Goal: Navigation & Orientation: Go to known website

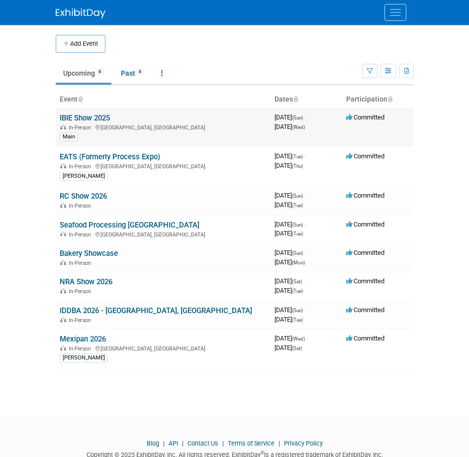
click at [80, 119] on link "IBIE Show 2025" at bounding box center [85, 117] width 50 height 9
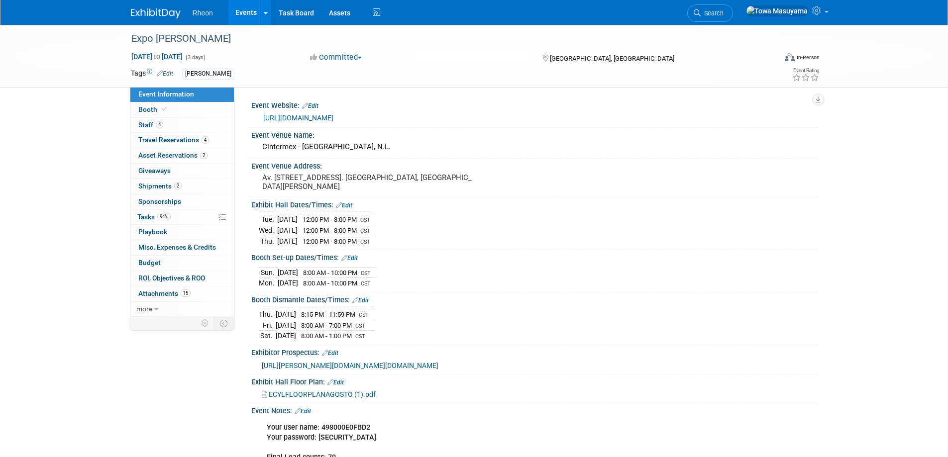
click at [295, 362] on span "https://acob.guru/e42/default.asp?crc=&cid=498&uid=&pass=&lang=EN" at bounding box center [350, 366] width 177 height 8
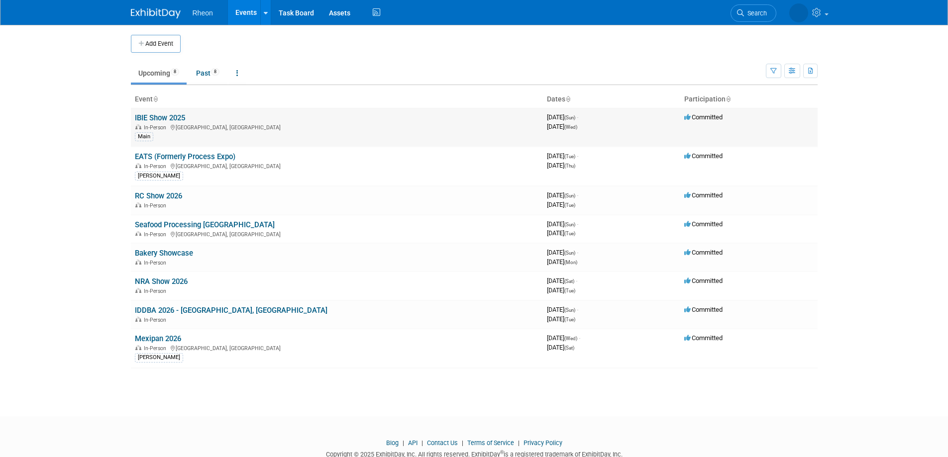
click at [165, 117] on link "IBIE Show 2025" at bounding box center [160, 117] width 50 height 9
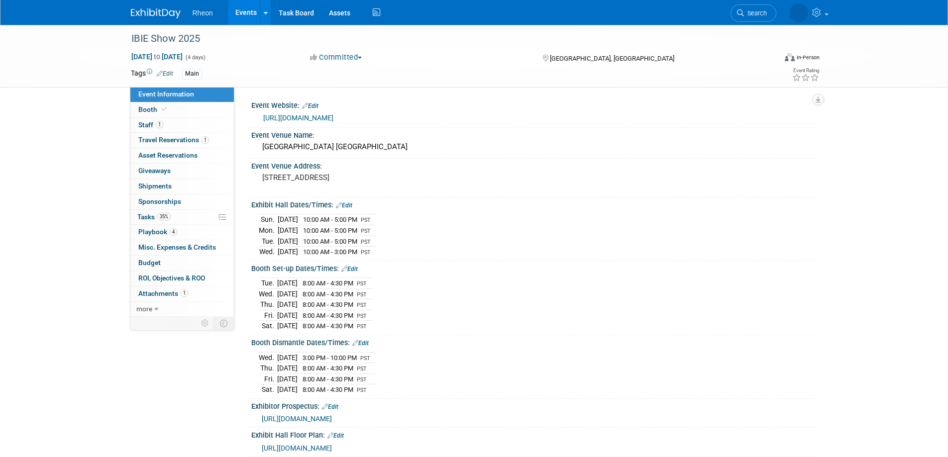
click at [315, 417] on span "[URL][DOMAIN_NAME]" at bounding box center [297, 419] width 70 height 8
